Goal: Task Accomplishment & Management: Use online tool/utility

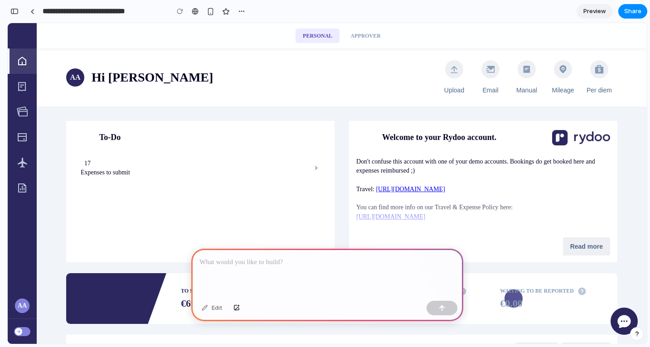
click at [245, 262] on p at bounding box center [328, 262] width 256 height 11
